Goal: Information Seeking & Learning: Learn about a topic

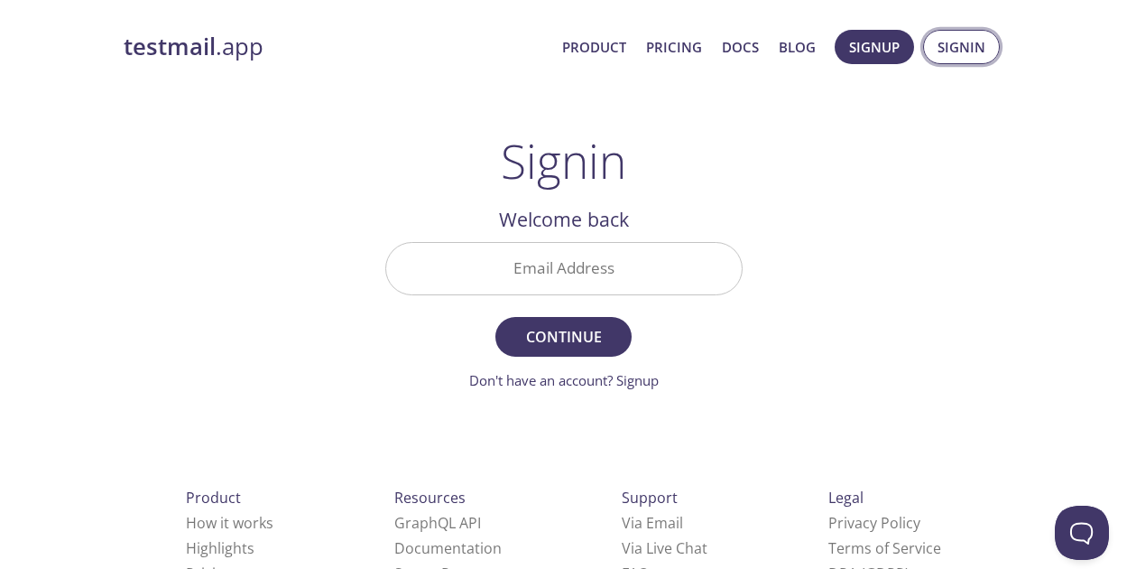
click at [955, 46] on span "Signin" at bounding box center [962, 46] width 48 height 23
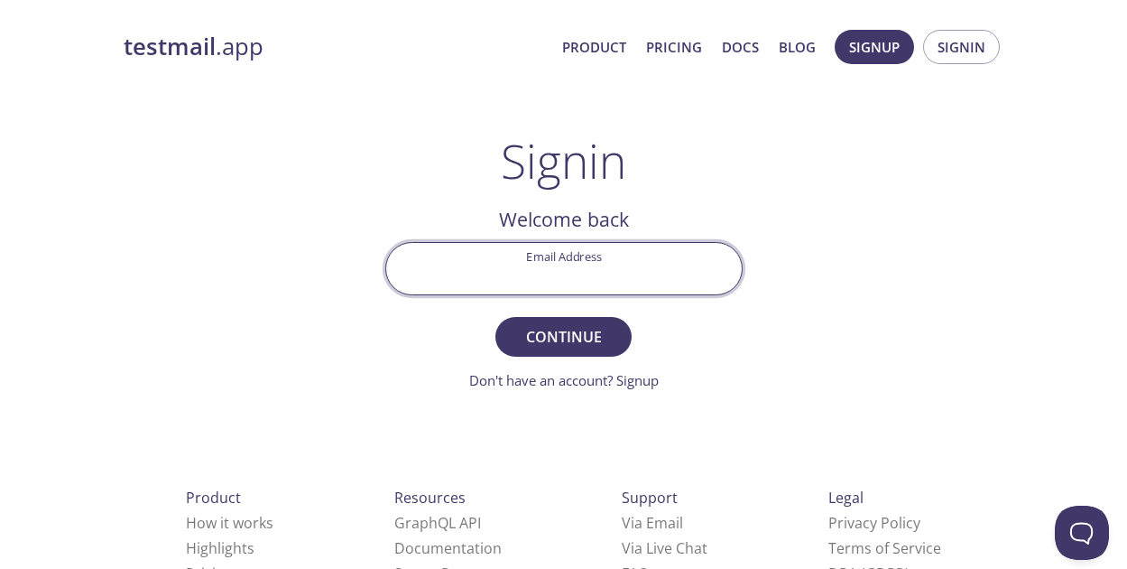
click at [578, 280] on input "Email Address" at bounding box center [564, 268] width 356 height 51
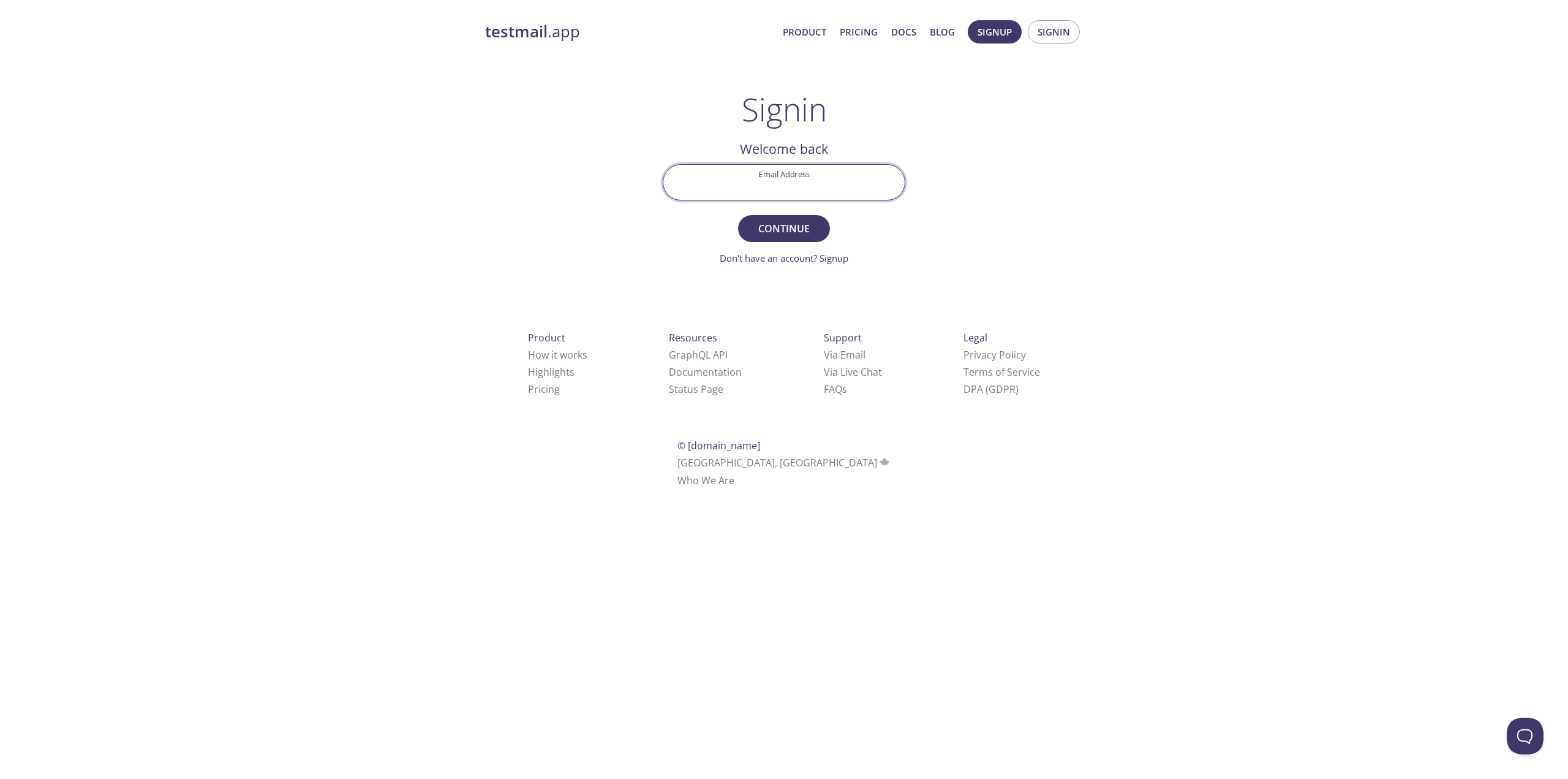
click at [774, 184] on input "Email Address" at bounding box center [784, 182] width 242 height 35
type input "[EMAIL_ADDRESS][DOMAIN_NAME]"
click at [774, 234] on span "Continue" at bounding box center [784, 228] width 65 height 17
click at [772, 189] on input "Signin Security Code" at bounding box center [784, 182] width 242 height 35
type input "就"
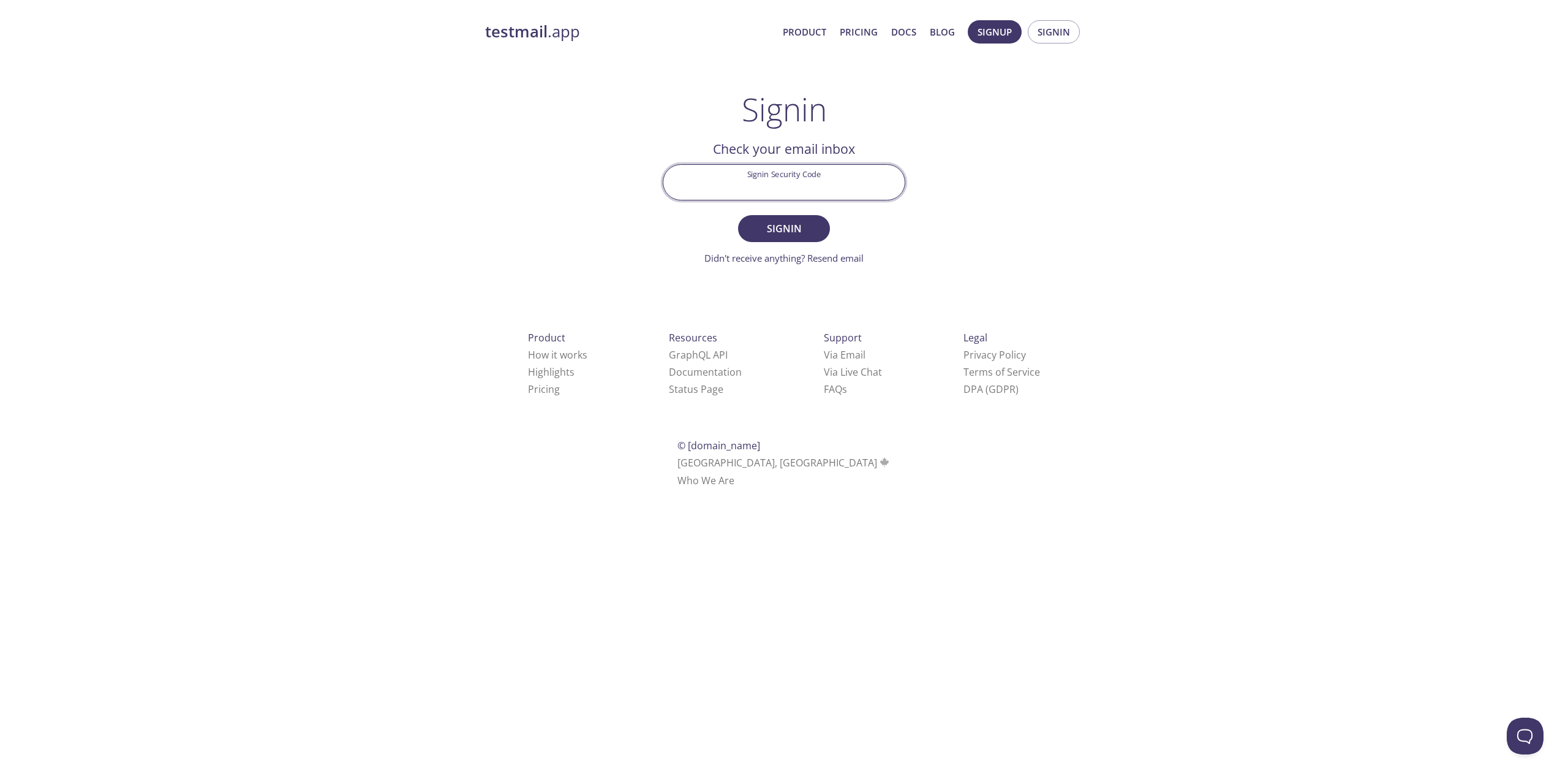
type input "9"
type input "j"
type input "J987N3j"
click at [738, 215] on button "Signin" at bounding box center [783, 229] width 92 height 27
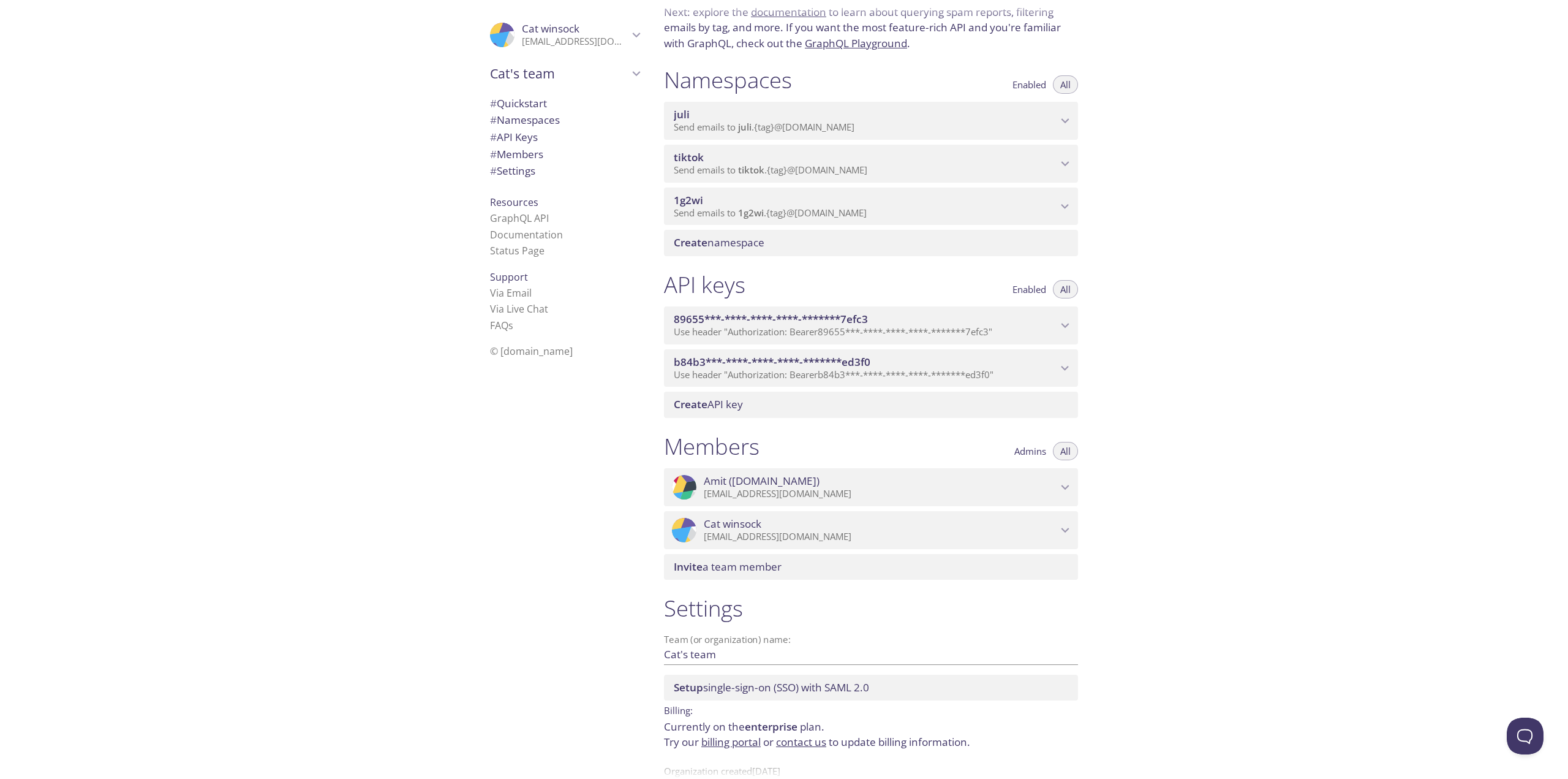
scroll to position [121, 0]
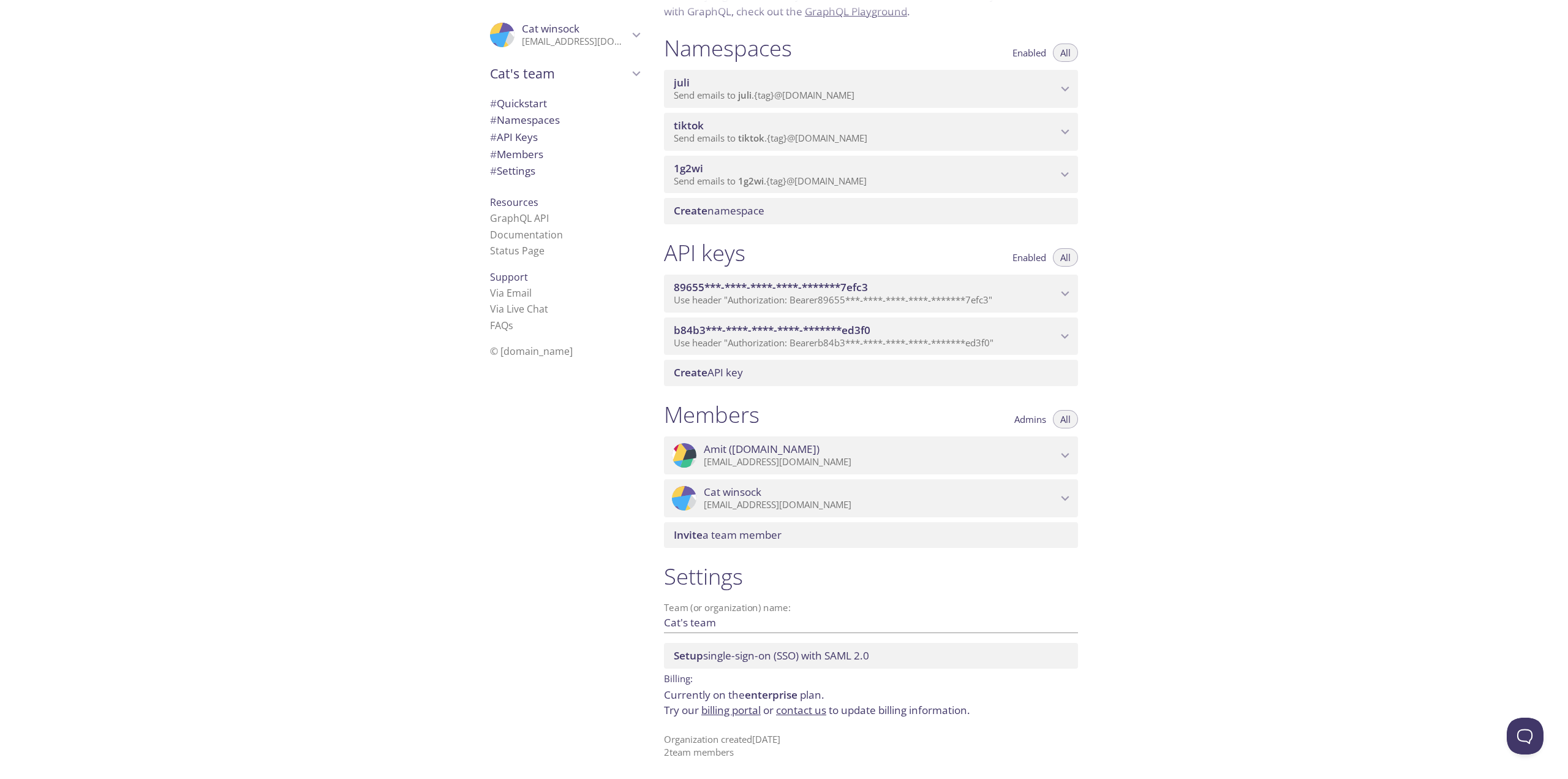
click at [722, 386] on link "billing portal" at bounding box center [731, 710] width 60 height 14
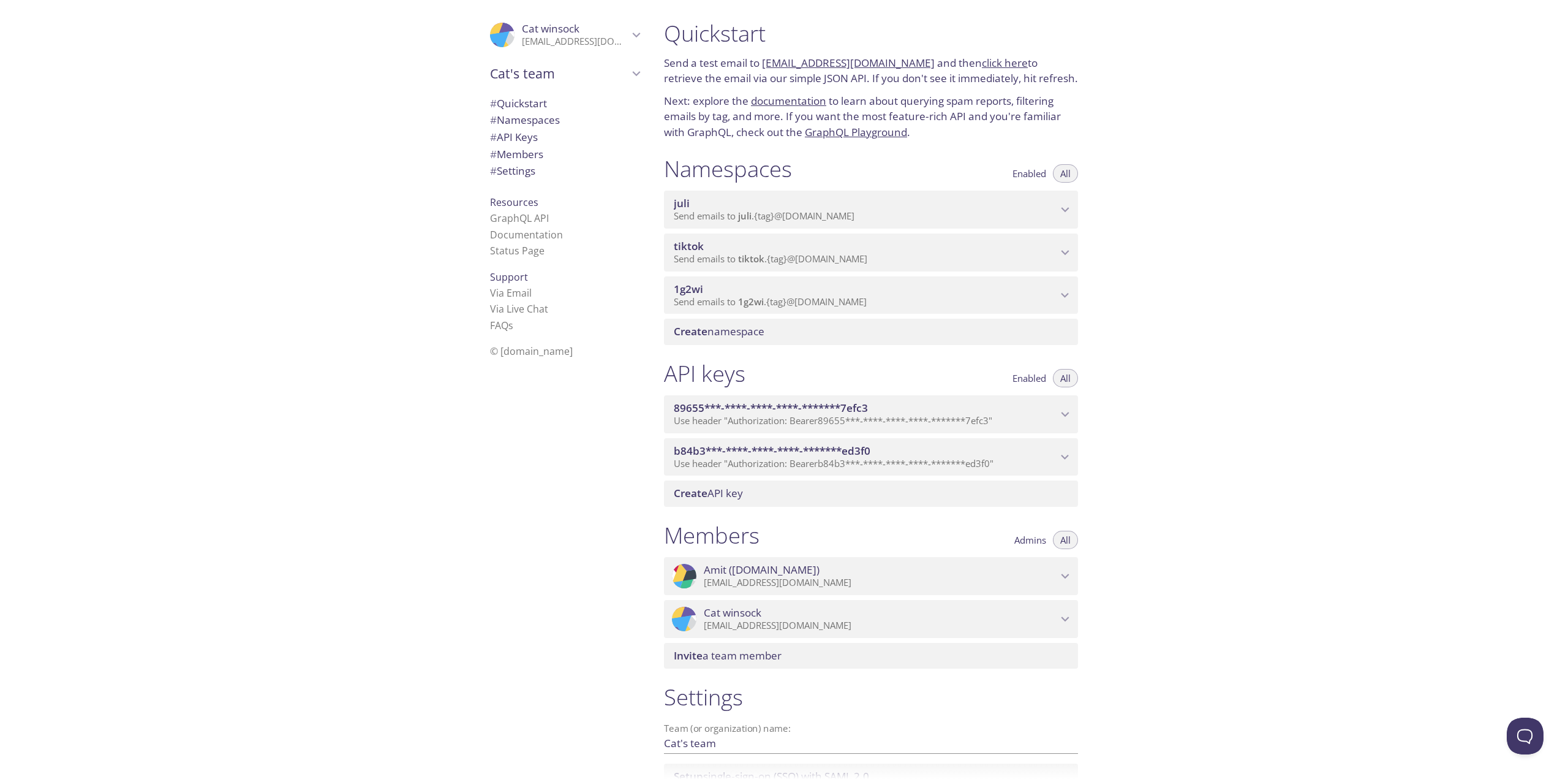
click at [527, 43] on p "[EMAIL_ADDRESS][DOMAIN_NAME]" at bounding box center [575, 41] width 107 height 12
click at [524, 75] on span "User Settings" at bounding box center [565, 67] width 149 height 16
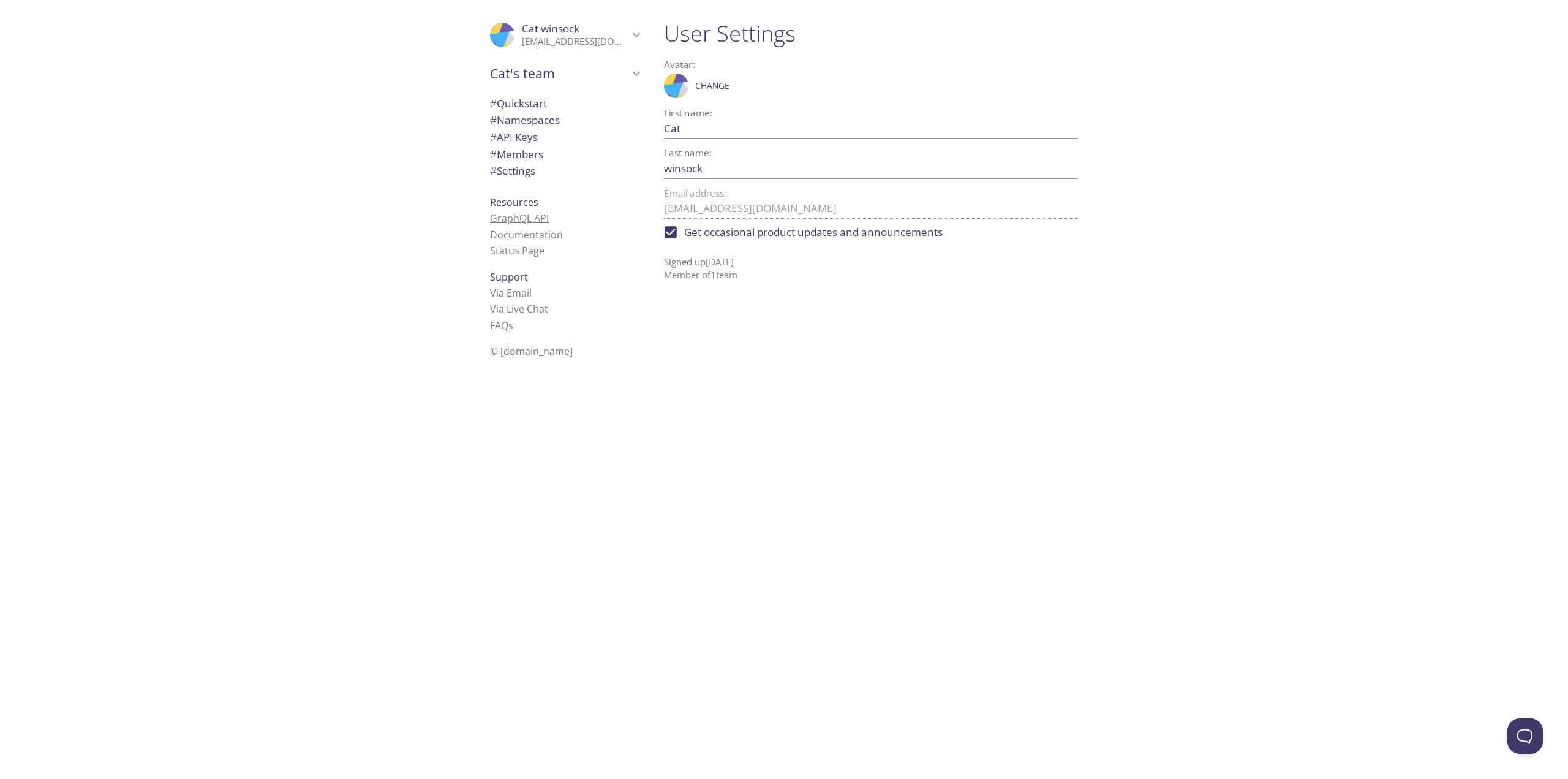
click at [525, 220] on link "GraphQL API" at bounding box center [519, 218] width 59 height 14
click at [533, 232] on link "Documentation" at bounding box center [526, 235] width 73 height 14
click at [526, 105] on span "# Quickstart" at bounding box center [519, 103] width 57 height 14
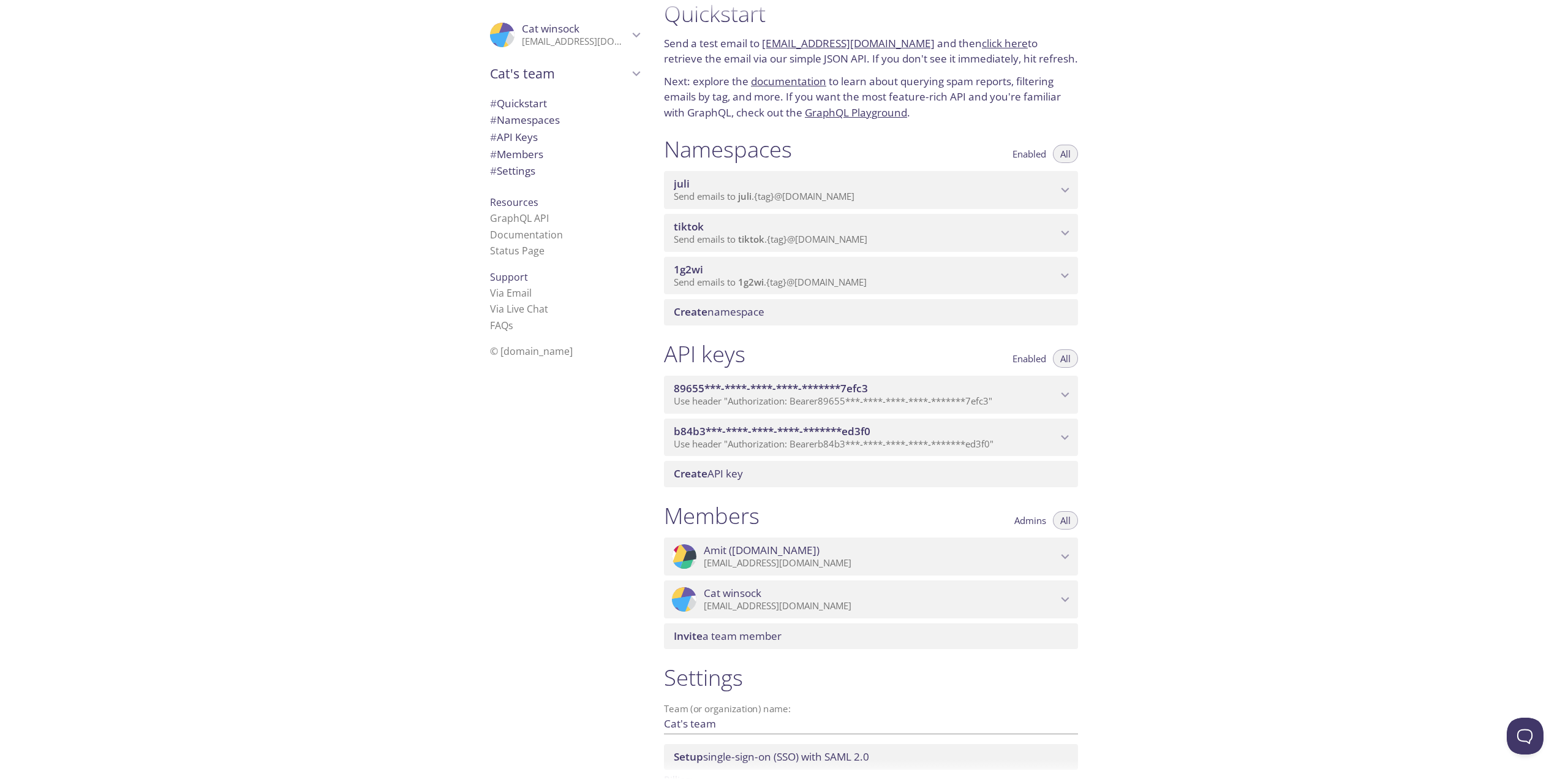
click at [798, 194] on span "Send emails to juli . {tag} @[DOMAIN_NAME]" at bounding box center [764, 196] width 181 height 12
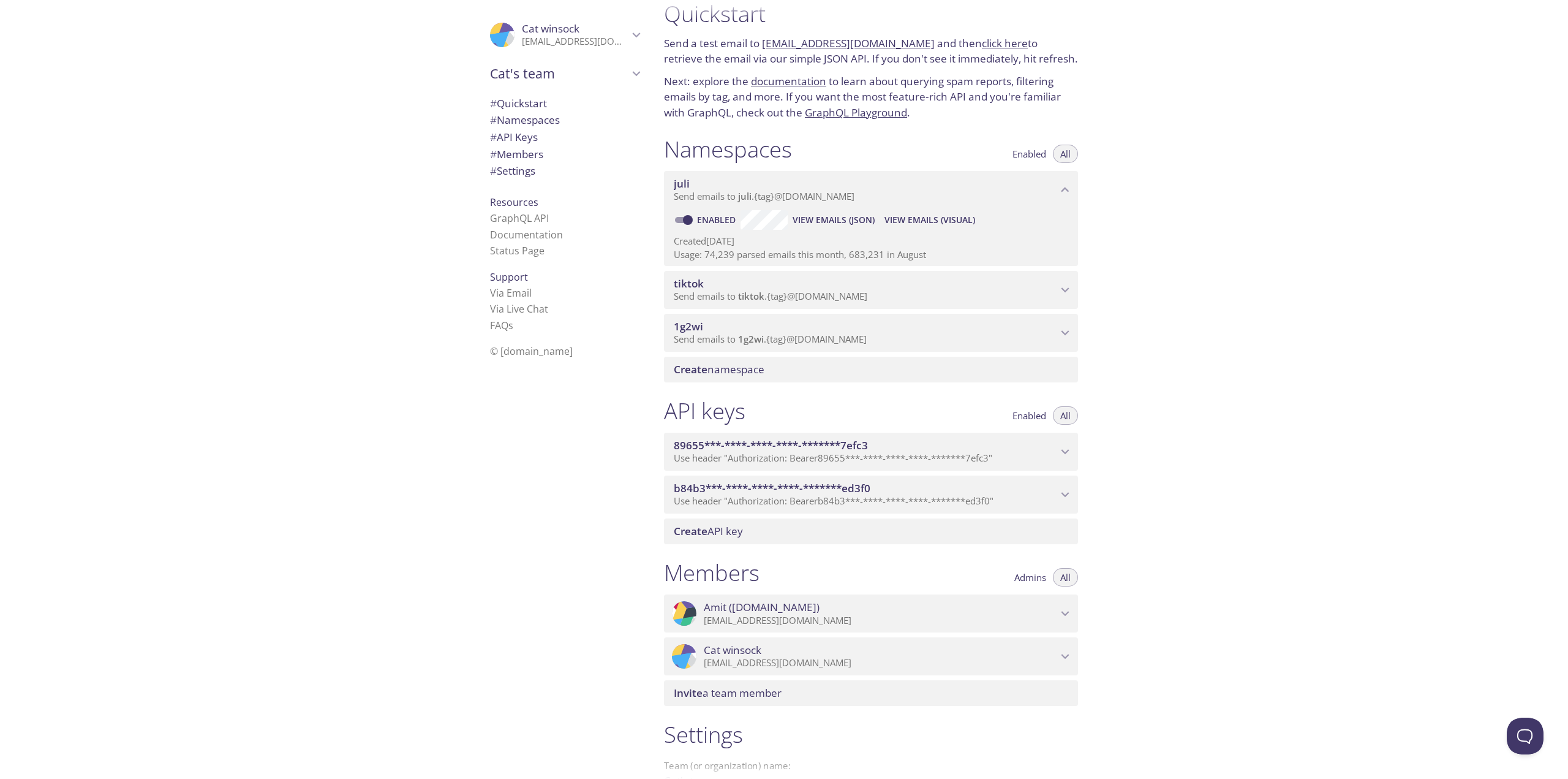
click at [902, 223] on span "View Emails (Visual)" at bounding box center [930, 220] width 91 height 15
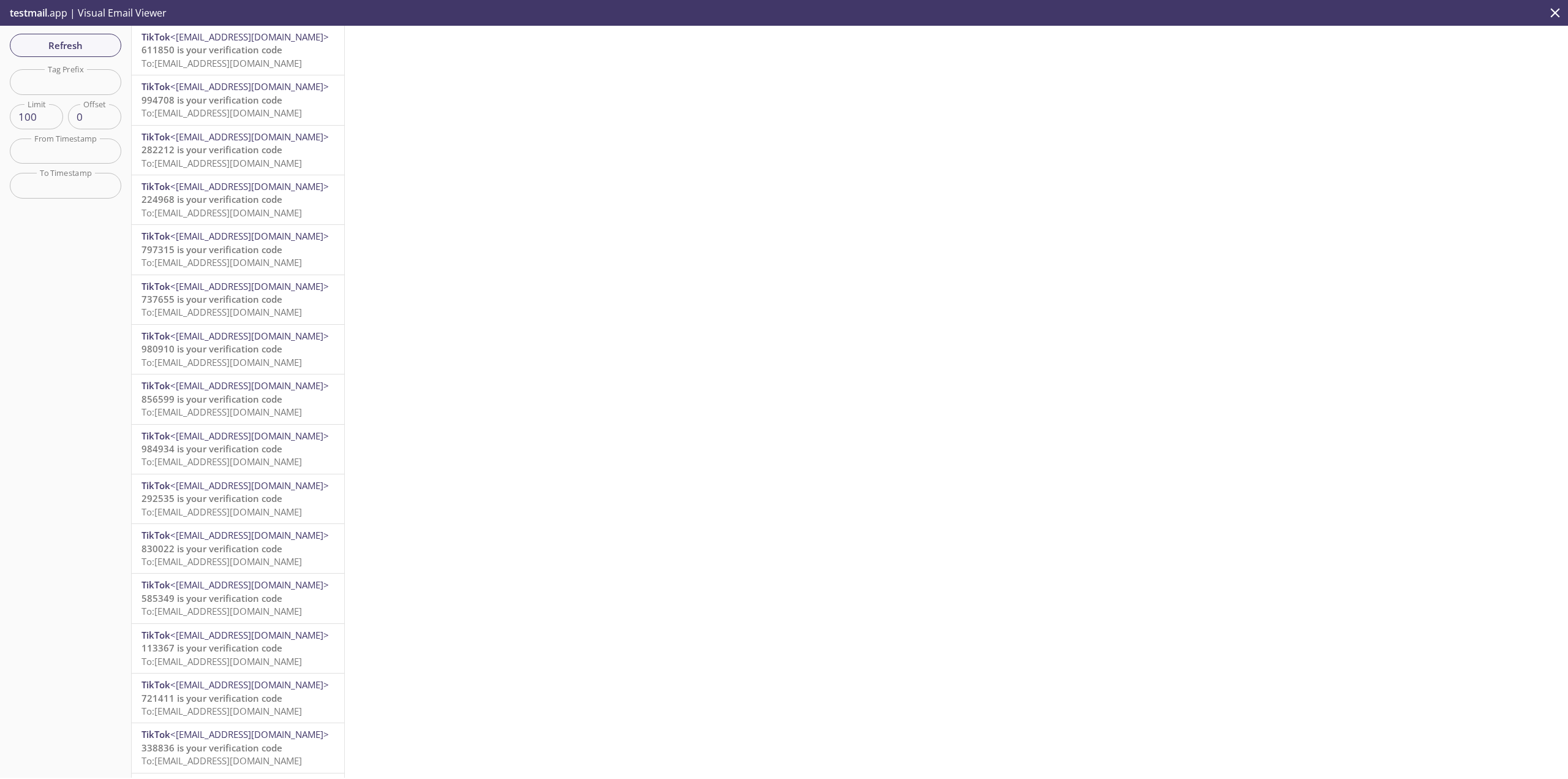
click at [213, 61] on span "To: [EMAIL_ADDRESS][DOMAIN_NAME]" at bounding box center [221, 63] width 160 height 12
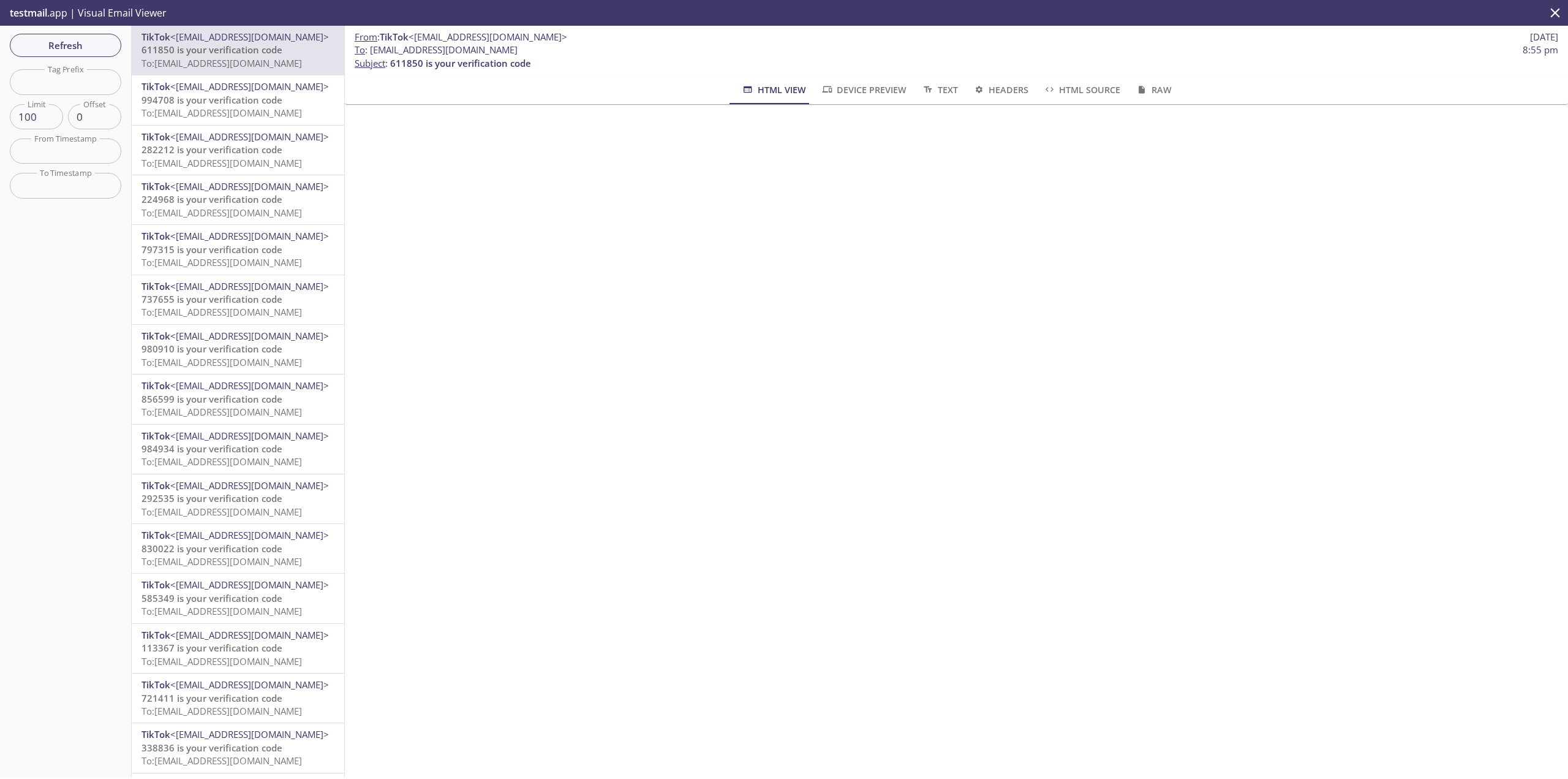
click at [251, 104] on span "994708 is your verification code" at bounding box center [212, 100] width 141 height 12
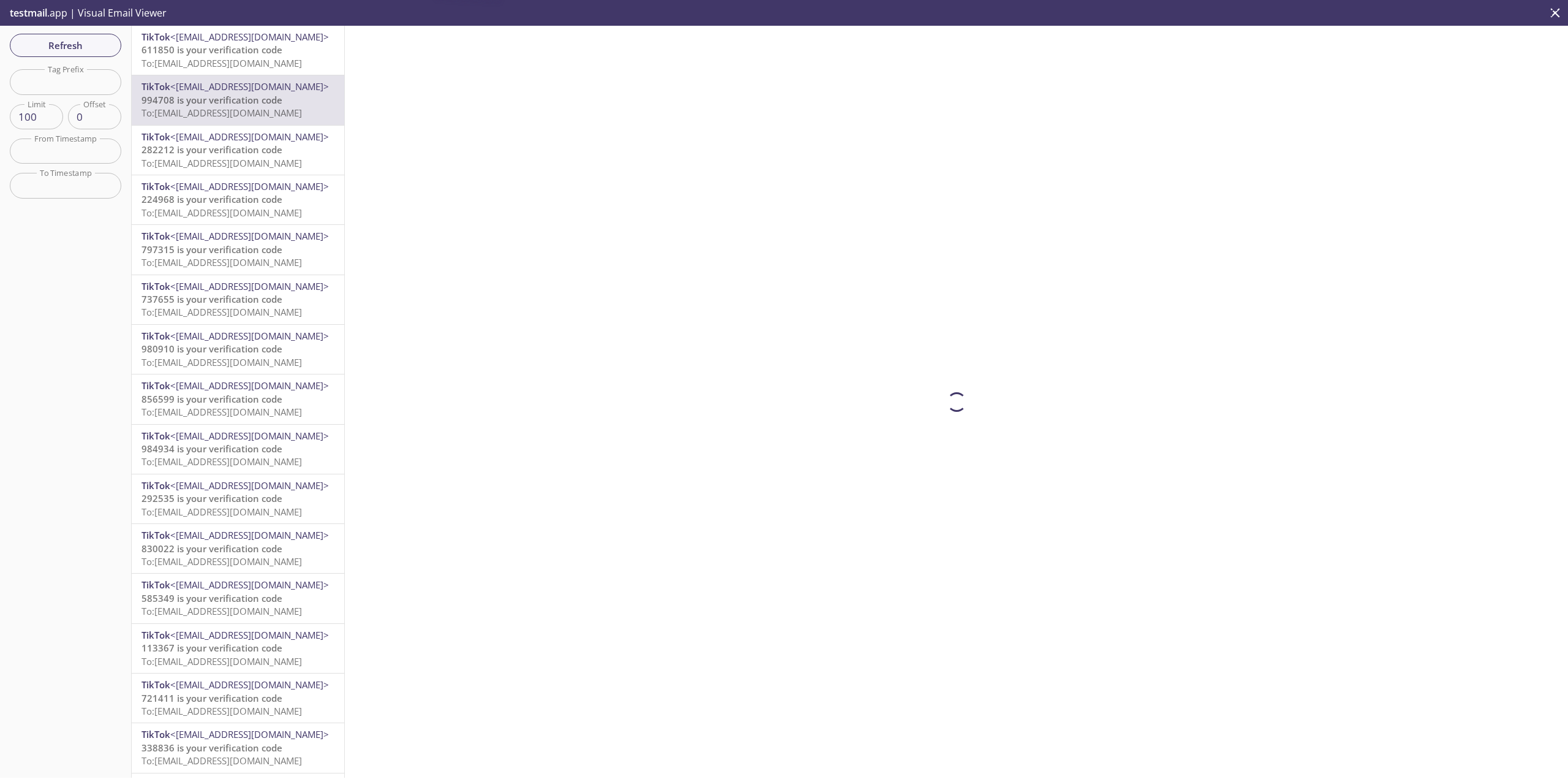
click at [236, 62] on span "To: [EMAIL_ADDRESS][DOMAIN_NAME]" at bounding box center [221, 63] width 160 height 12
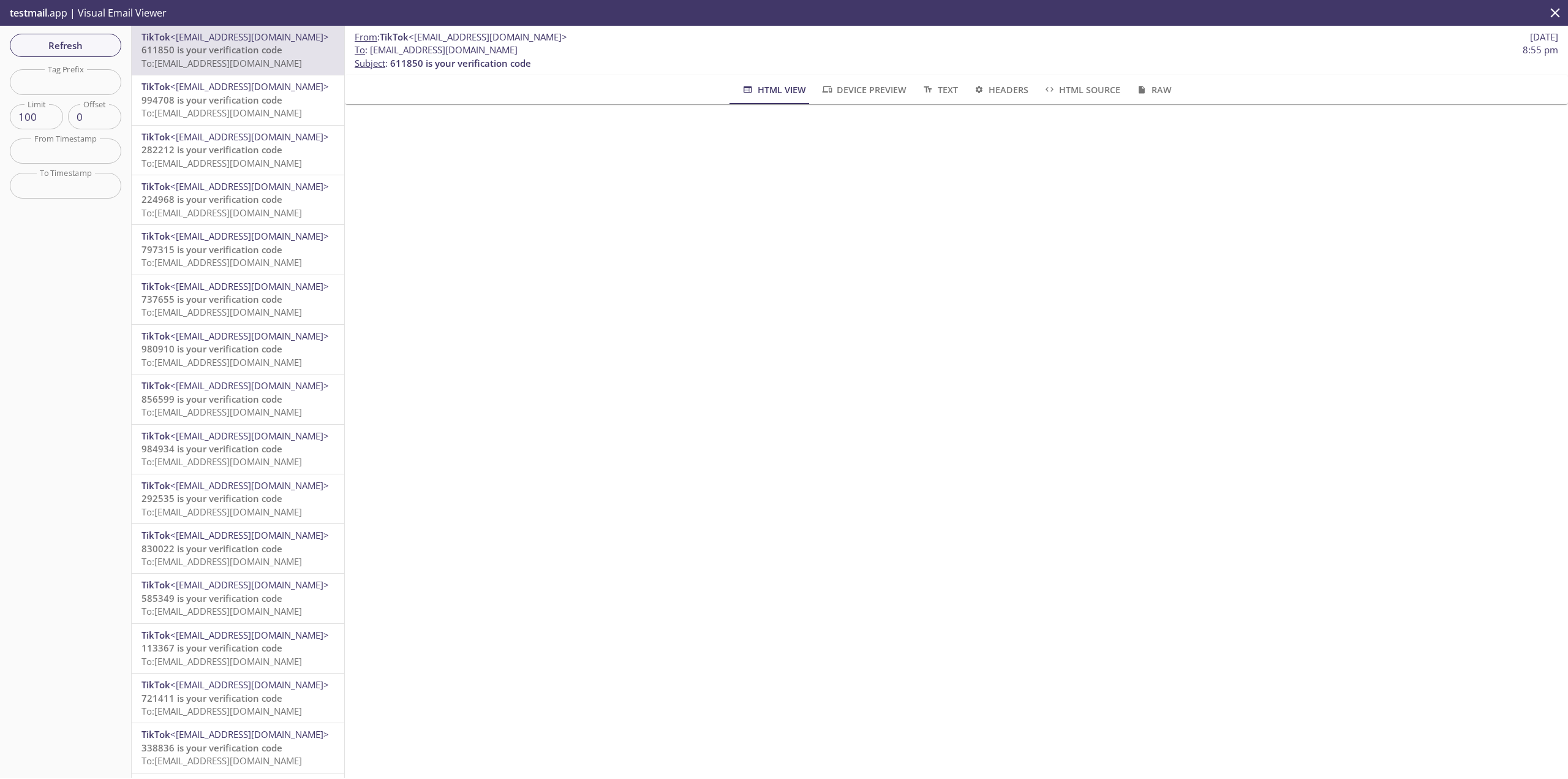
drag, startPoint x: 580, startPoint y: 603, endPoint x: 297, endPoint y: 327, distance: 395.3
click at [579, 603] on div "From : TikTok <[EMAIL_ADDRESS][DOMAIN_NAME]> [DATE] To : [EMAIL_ADDRESS][DOMAIN…" at bounding box center [956, 401] width 1223 height 752
click at [260, 120] on div "TikTok <[EMAIL_ADDRESS][DOMAIN_NAME]> 994708 is your verification code To: [EMA…" at bounding box center [238, 100] width 212 height 49
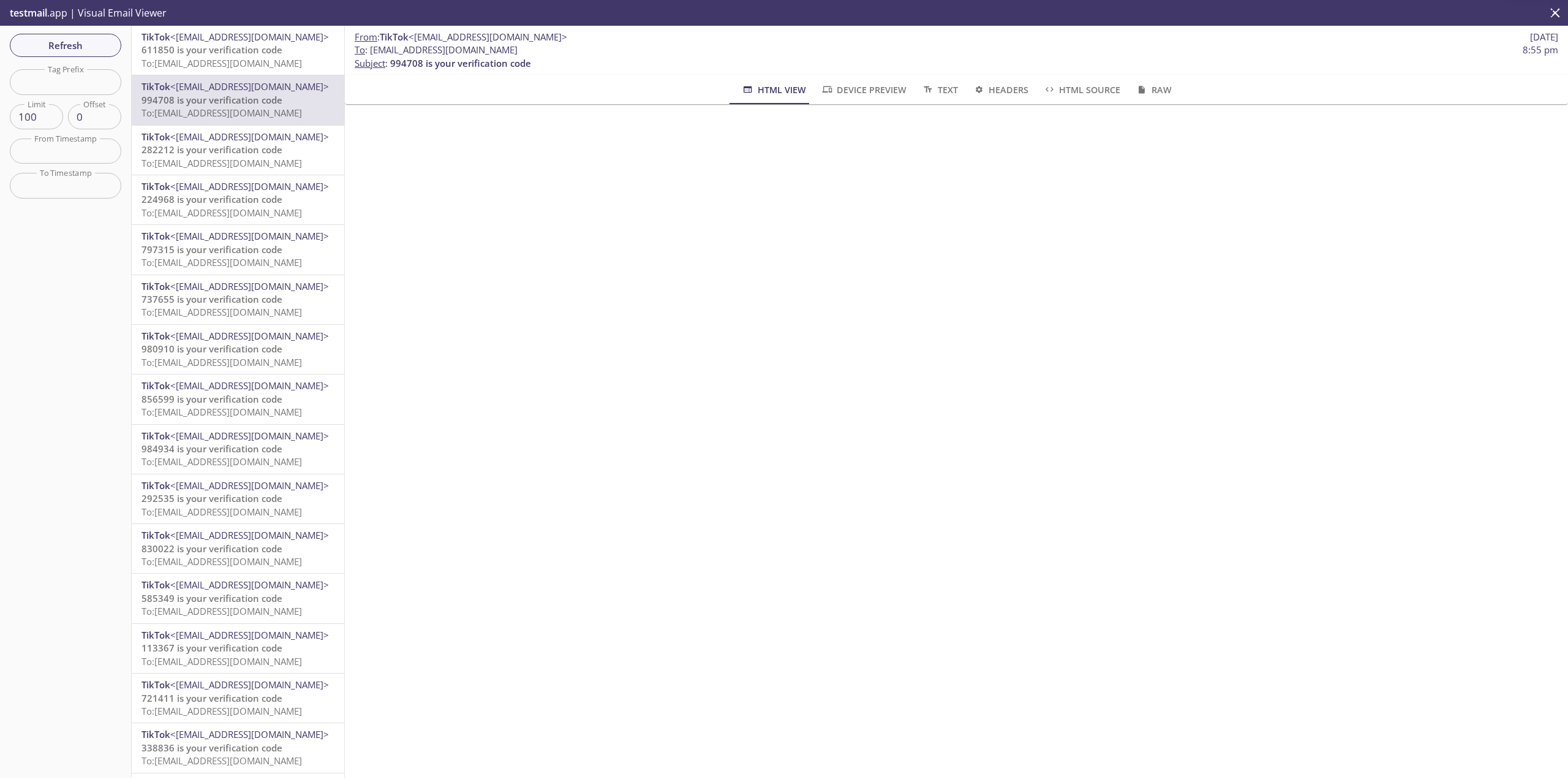
click at [232, 141] on span "<[EMAIL_ADDRESS][DOMAIN_NAME]>" at bounding box center [250, 137] width 159 height 12
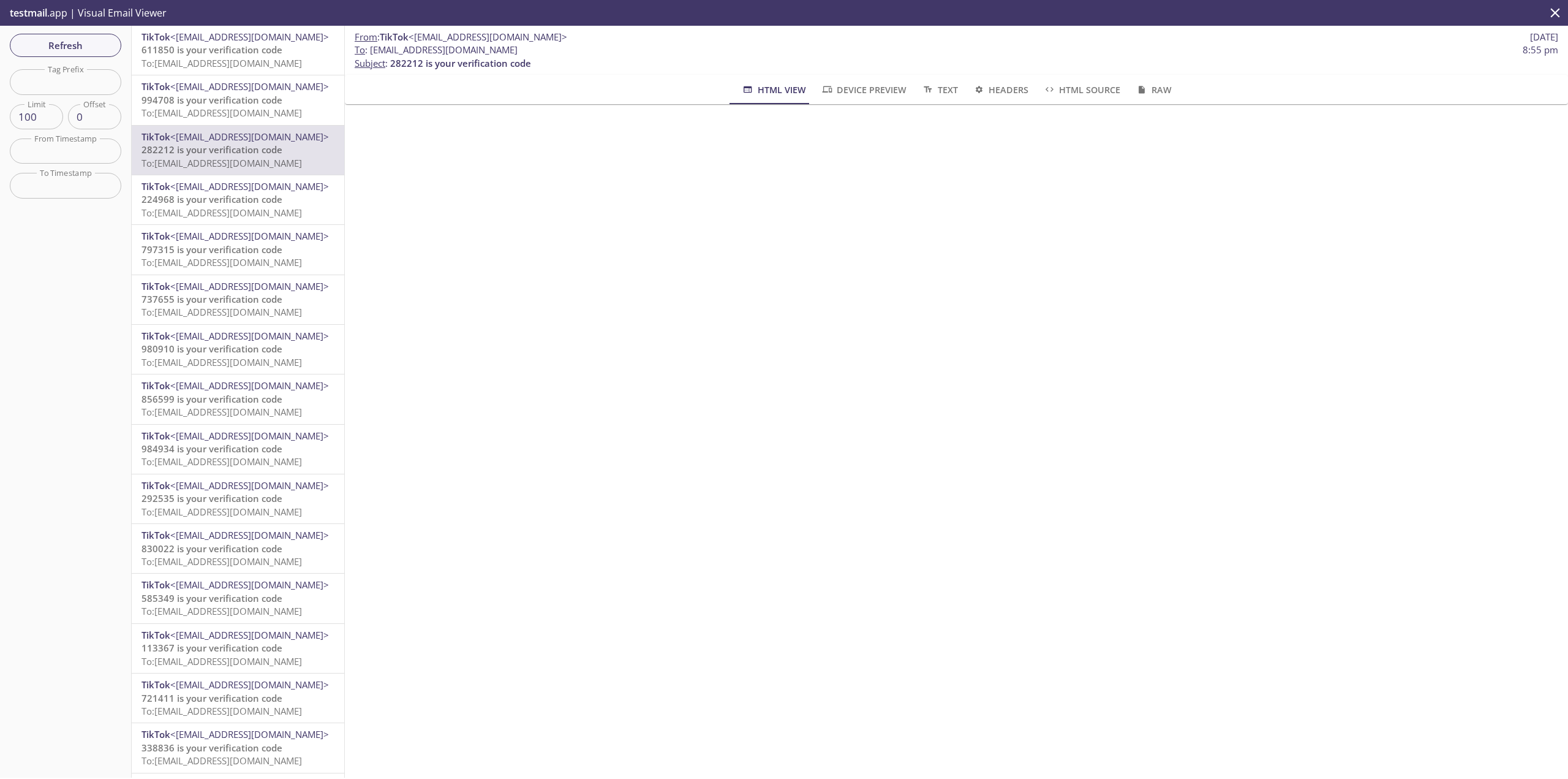
click at [278, 236] on span "<[EMAIL_ADDRESS][DOMAIN_NAME]>" at bounding box center [250, 236] width 159 height 12
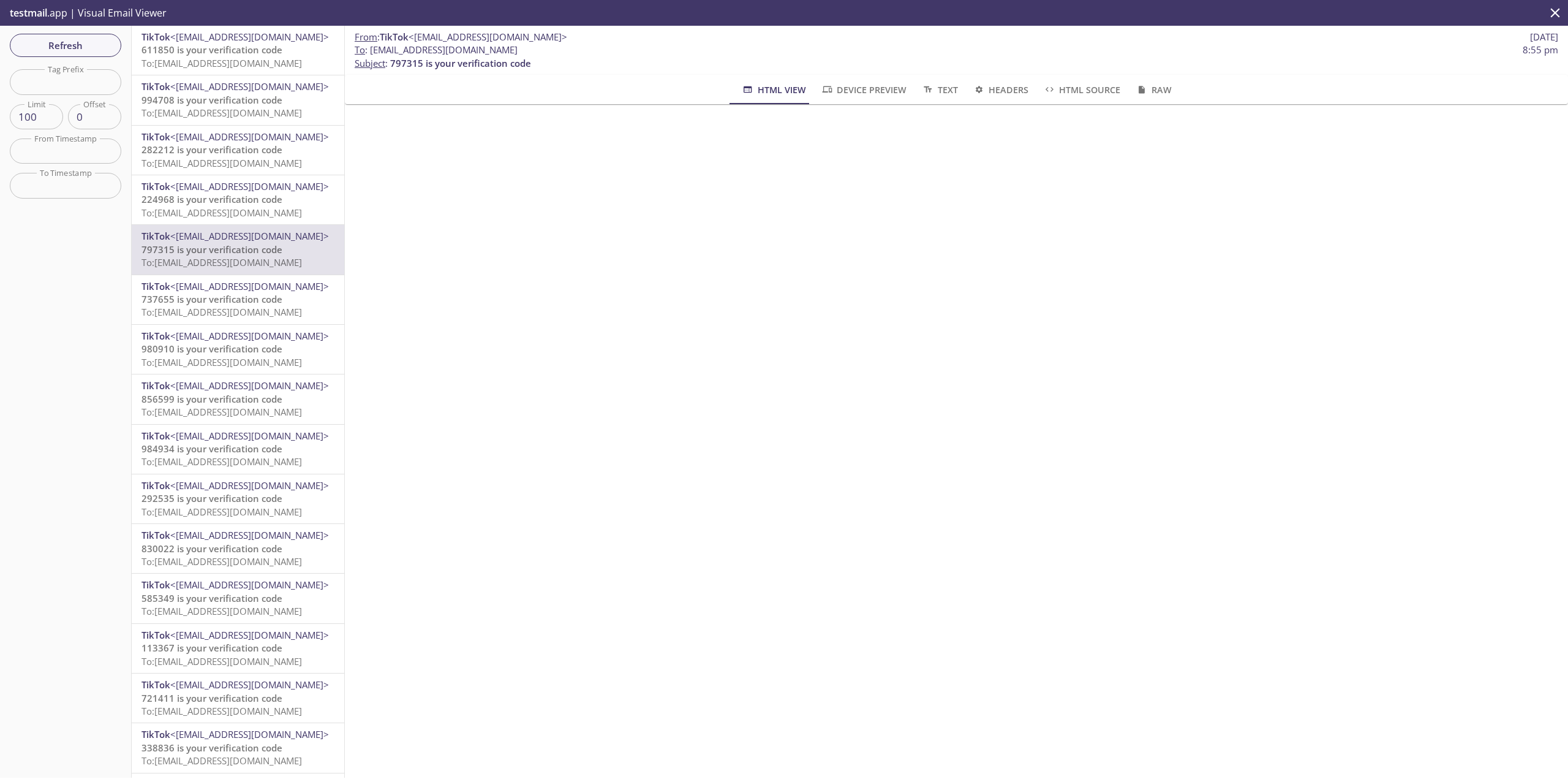
click at [223, 270] on div "TikTok <[EMAIL_ADDRESS][DOMAIN_NAME]> 797315 is your verification code To: [EMA…" at bounding box center [238, 249] width 212 height 49
click at [246, 298] on span "737655 is your verification code" at bounding box center [212, 299] width 141 height 12
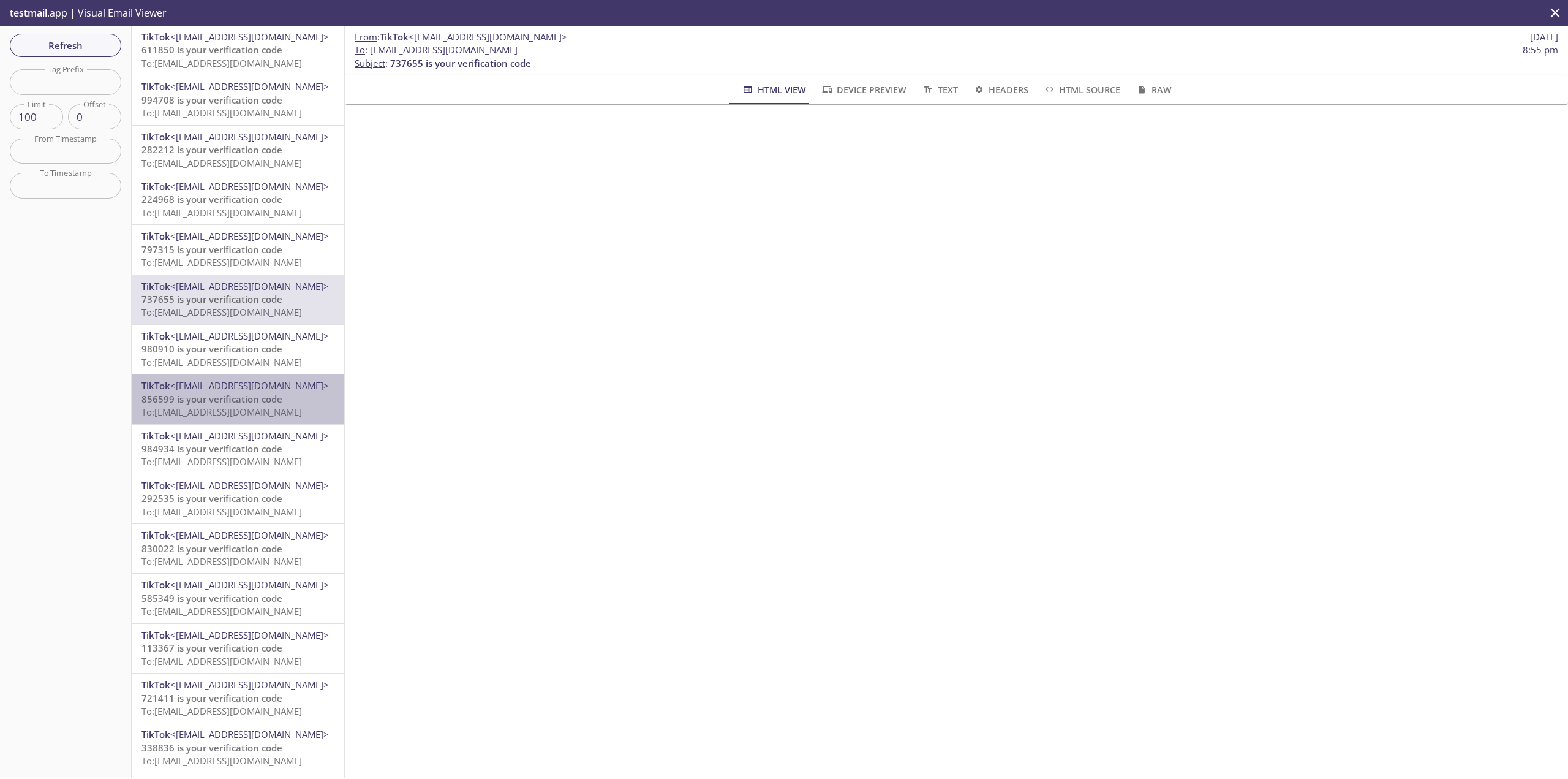
click at [254, 423] on div "TikTok <[EMAIL_ADDRESS][DOMAIN_NAME]> 856599 is your verification code To: [EMA…" at bounding box center [238, 399] width 212 height 49
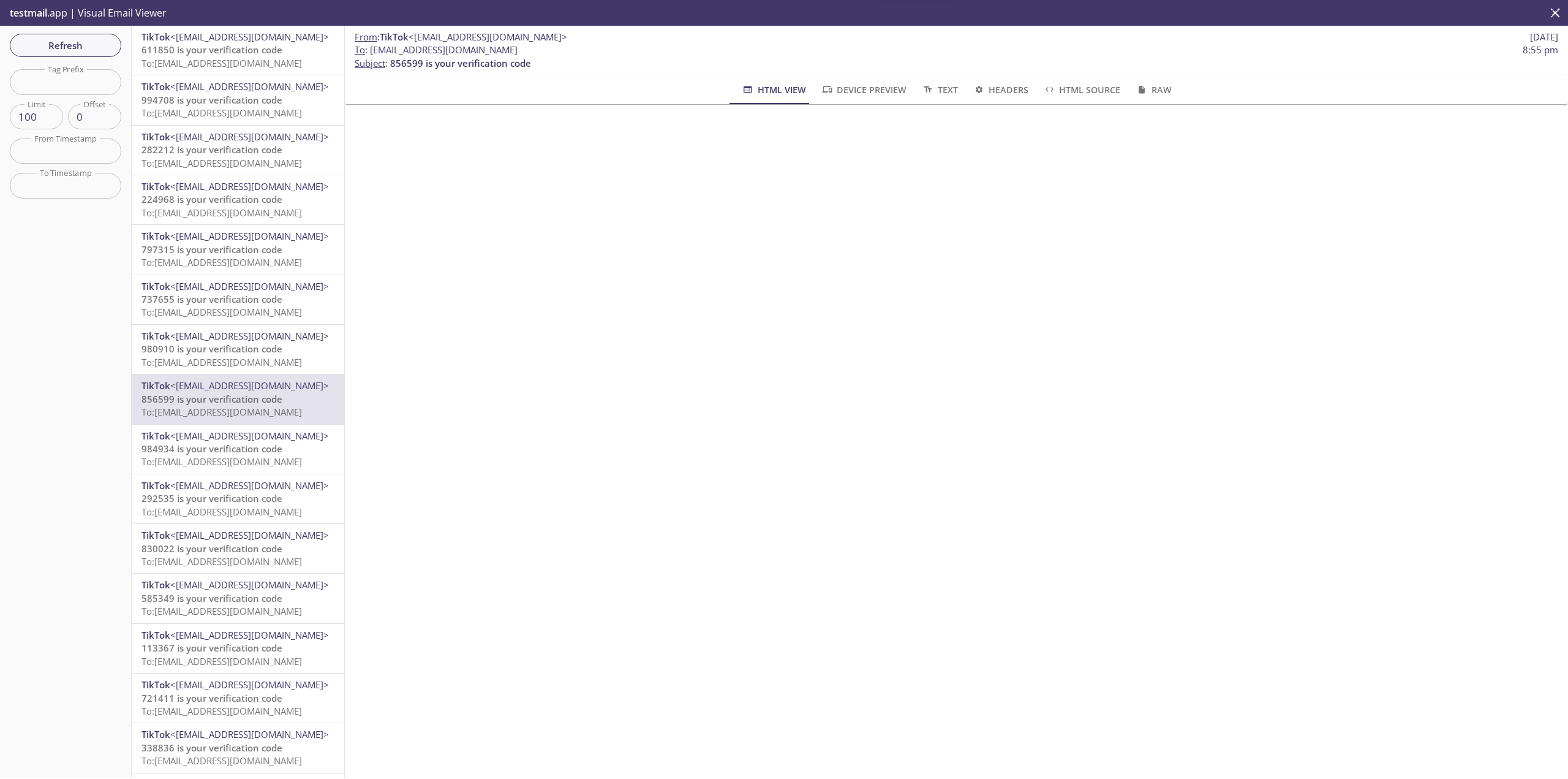
click at [267, 355] on span "980910 is your verification code" at bounding box center [212, 348] width 141 height 12
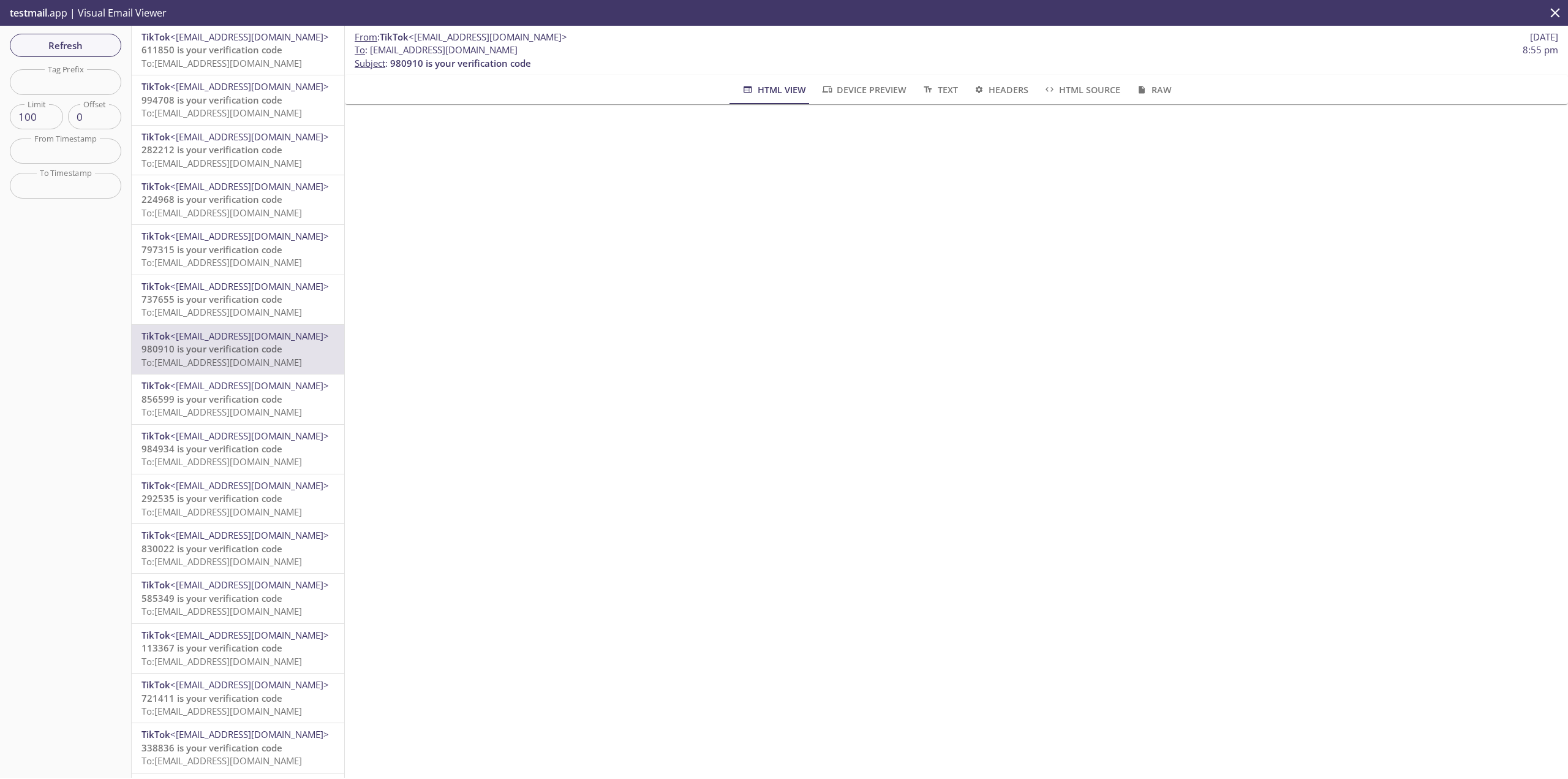
click at [244, 486] on span "<[EMAIL_ADDRESS][DOMAIN_NAME]>" at bounding box center [250, 486] width 159 height 12
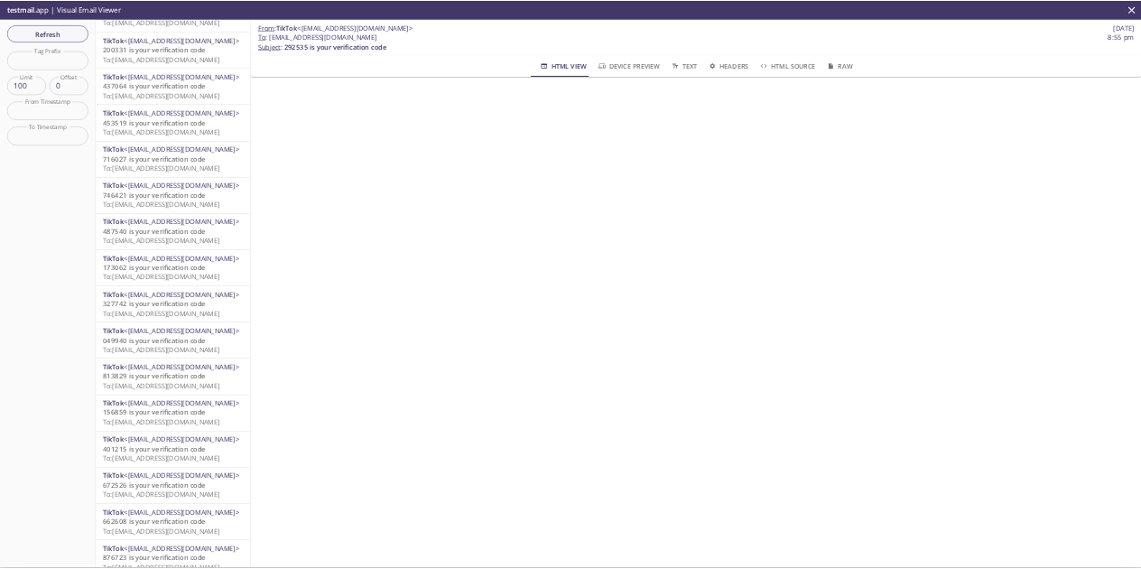
scroll to position [1354, 0]
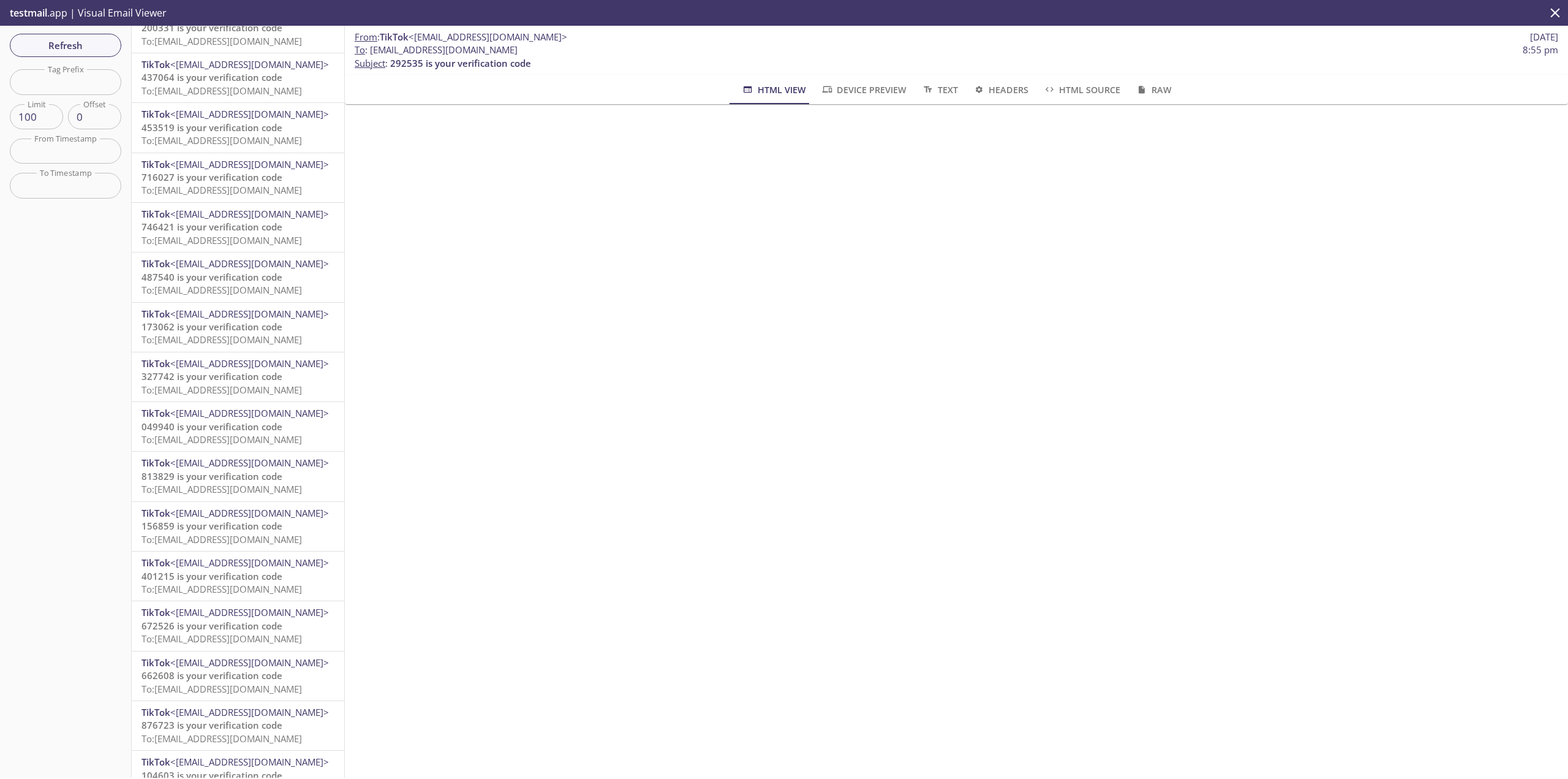
click at [250, 509] on span "<[EMAIL_ADDRESS][DOMAIN_NAME]>" at bounding box center [250, 513] width 159 height 12
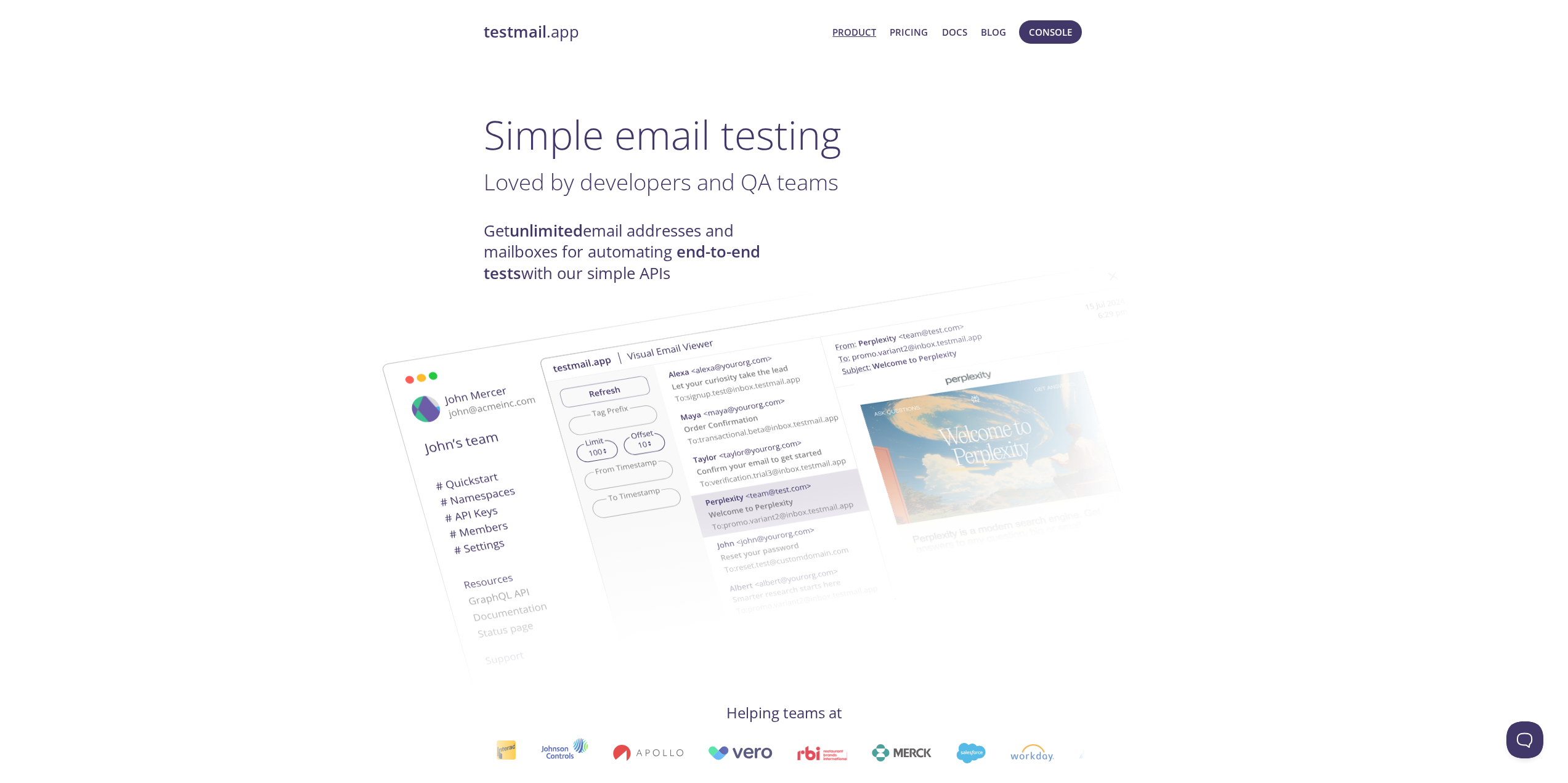
click at [865, 33] on link "Product" at bounding box center [854, 31] width 44 height 16
click at [917, 37] on link "Pricing" at bounding box center [909, 31] width 38 height 16
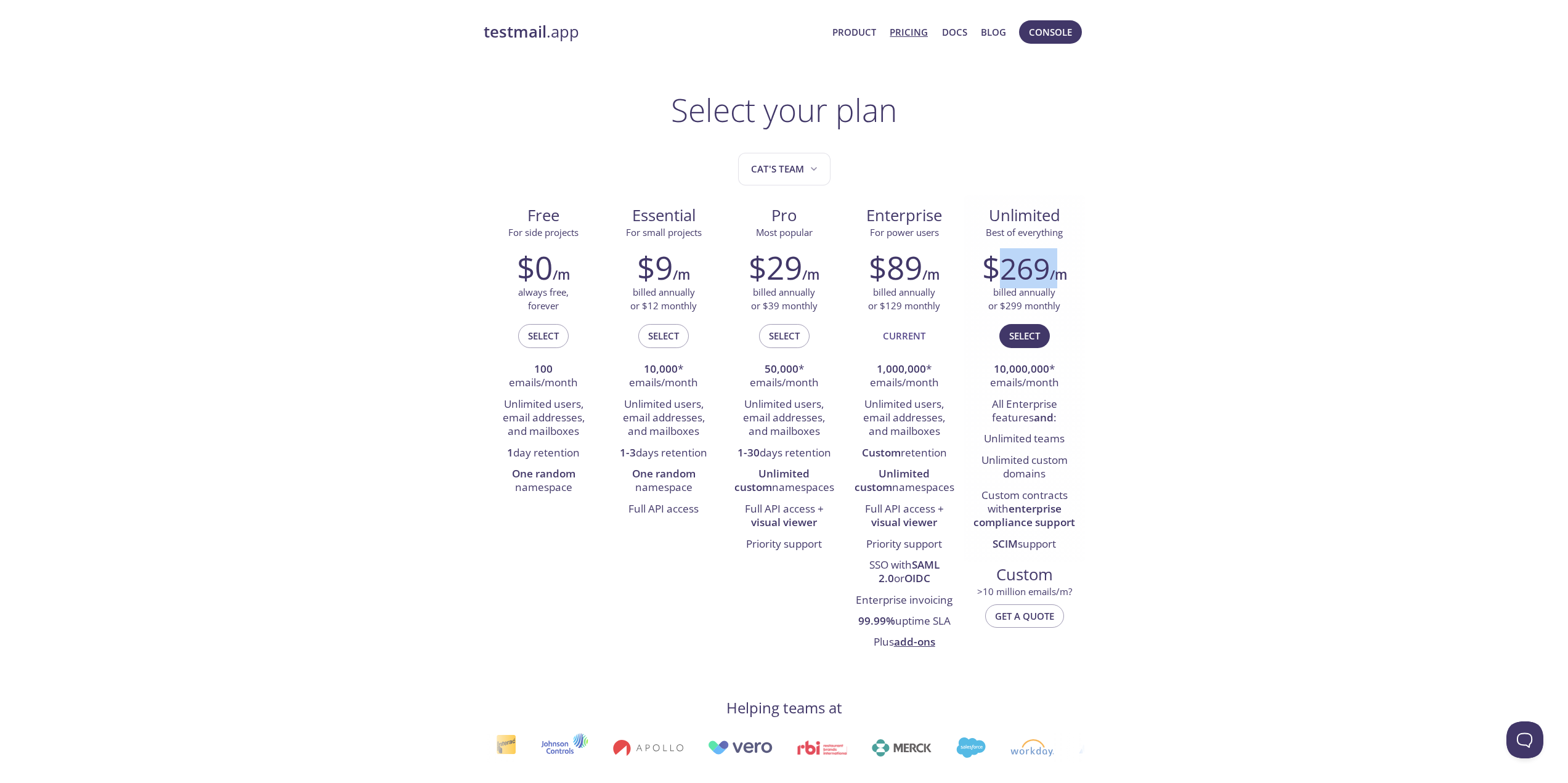
drag, startPoint x: 1005, startPoint y: 267, endPoint x: 1052, endPoint y: 273, distance: 47.4
click at [1052, 273] on div "$ 269 /m" at bounding box center [1024, 268] width 102 height 37
drag, startPoint x: 1023, startPoint y: 307, endPoint x: 1001, endPoint y: 307, distance: 22.0
click at [1001, 307] on p "billed annually or $299 monthly" at bounding box center [1025, 299] width 72 height 27
click at [1027, 307] on p "billed annually or $299 monthly" at bounding box center [1025, 299] width 72 height 27
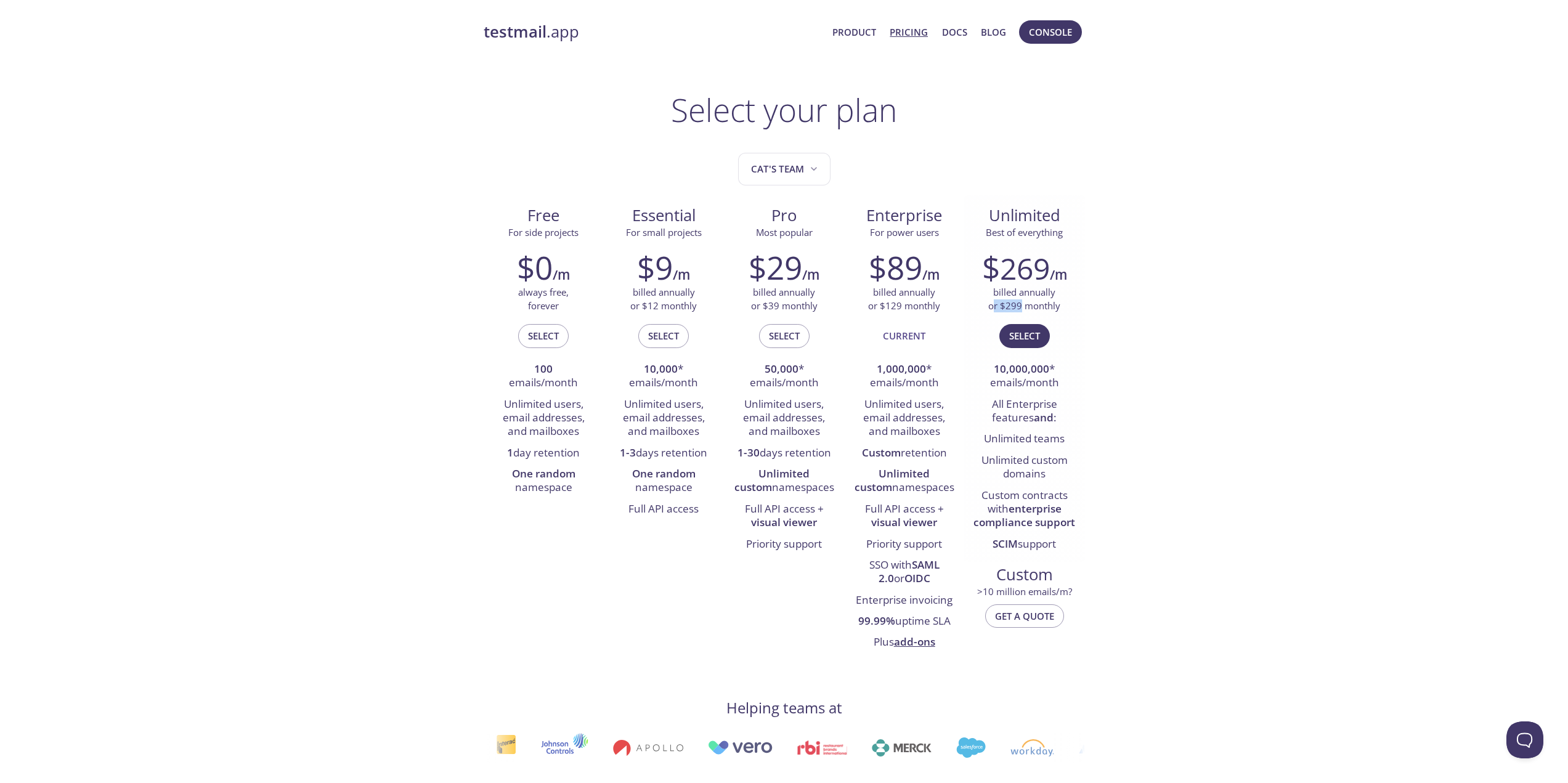
drag, startPoint x: 1023, startPoint y: 307, endPoint x: 995, endPoint y: 302, distance: 28.4
click at [995, 302] on p "billed annually or $299 monthly" at bounding box center [1025, 299] width 72 height 27
click at [1023, 304] on p "billed annually or $299 monthly" at bounding box center [1025, 299] width 72 height 27
drag, startPoint x: 1024, startPoint y: 309, endPoint x: 1003, endPoint y: 307, distance: 21.1
click at [1003, 307] on p "billed annually or $299 monthly" at bounding box center [1025, 299] width 72 height 27
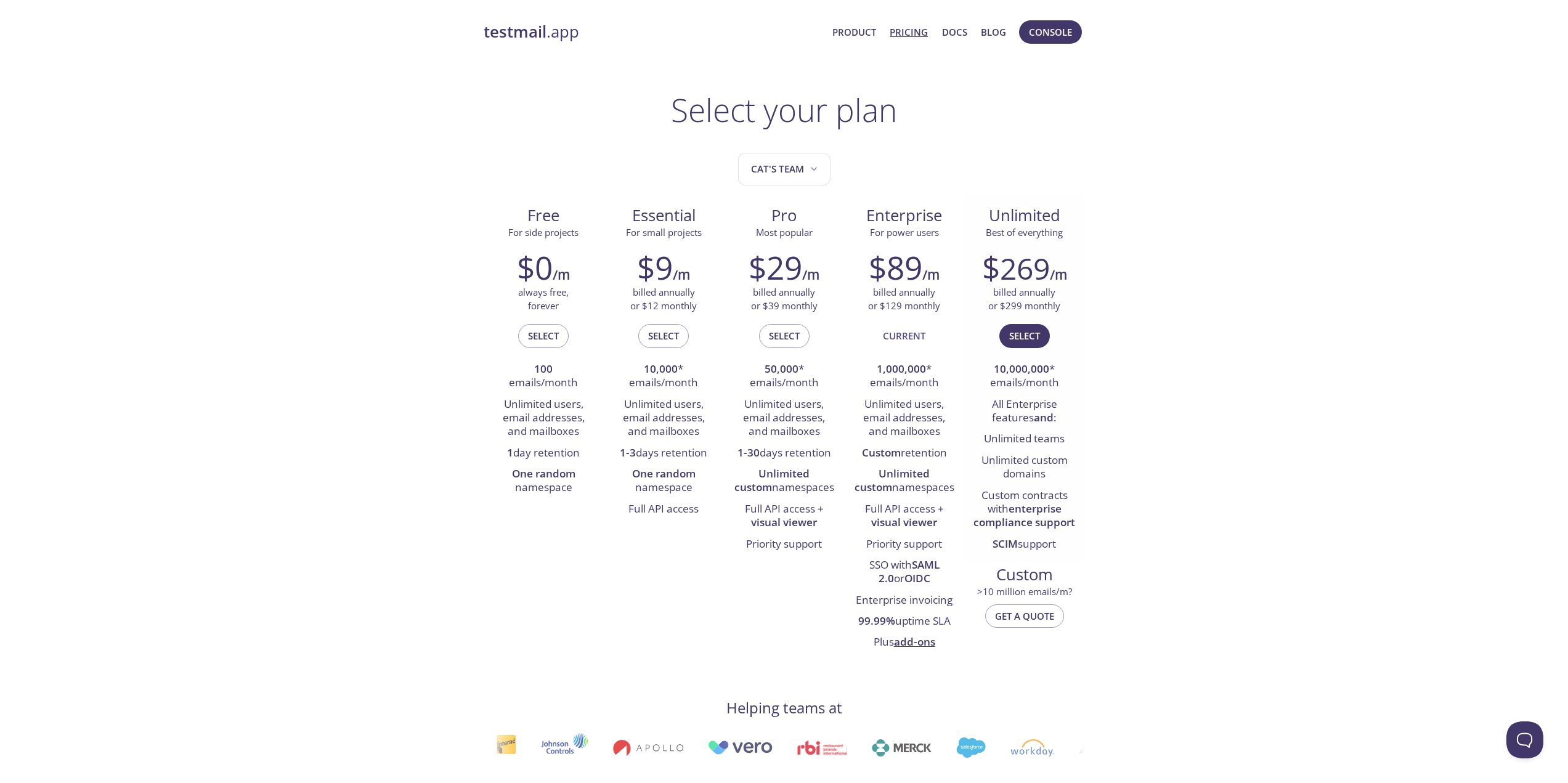
click at [1038, 307] on p "billed annually or $299 monthly" at bounding box center [1025, 299] width 72 height 27
drag, startPoint x: 1022, startPoint y: 306, endPoint x: 1001, endPoint y: 304, distance: 21.1
click at [1001, 304] on p "billed annually or $299 monthly" at bounding box center [1025, 299] width 72 height 27
click at [1030, 304] on p "billed annually or $299 monthly" at bounding box center [1025, 299] width 72 height 27
